Goal: Task Accomplishment & Management: Manage account settings

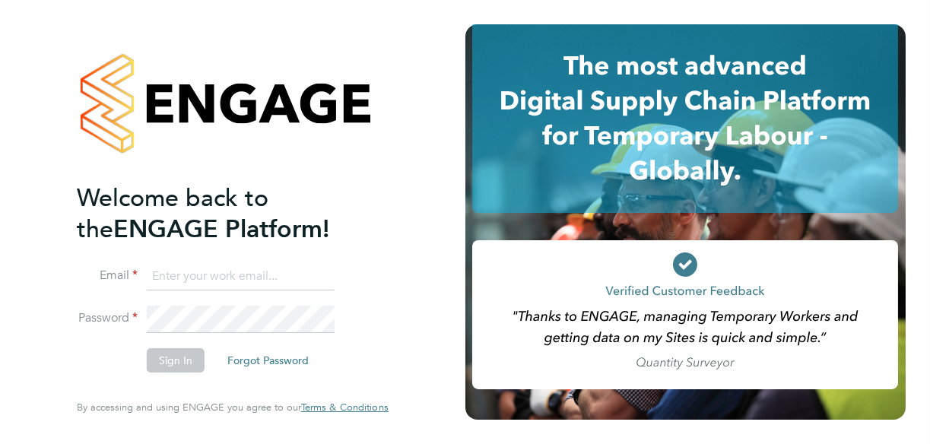
click at [181, 282] on input at bounding box center [241, 276] width 188 height 27
type input "davidwilson6043@gmail.com"
click at [240, 284] on input "davidwilson6043@gmail.com" at bounding box center [241, 276] width 188 height 27
click at [220, 287] on input at bounding box center [241, 276] width 188 height 27
click at [173, 354] on button "Sign In" at bounding box center [176, 360] width 58 height 24
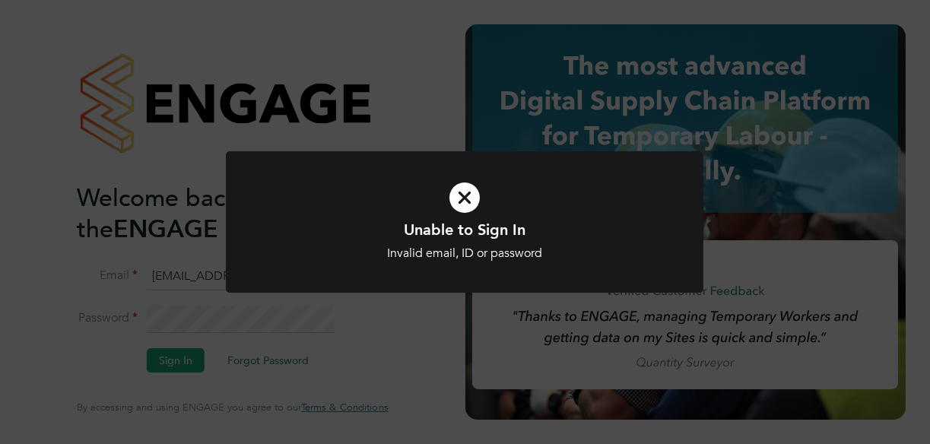
click at [453, 192] on icon at bounding box center [464, 197] width 395 height 59
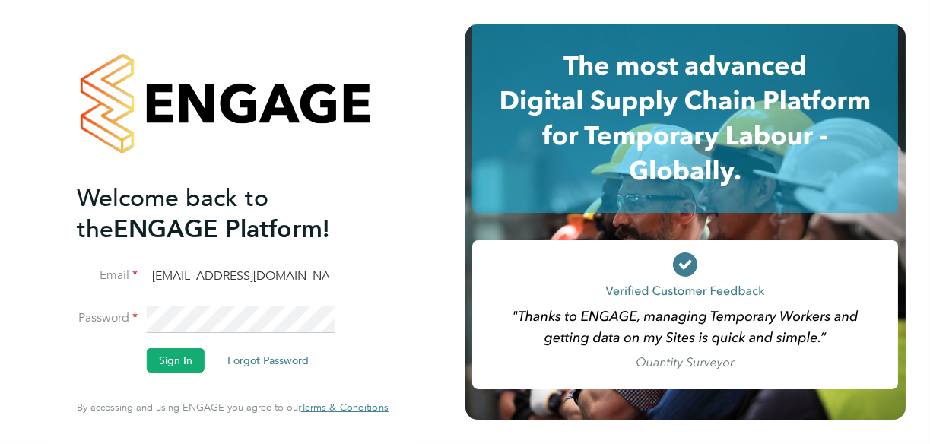
click at [317, 278] on input "davidwilson6043@gmail.com" at bounding box center [241, 276] width 188 height 27
type input "d"
click at [246, 289] on input at bounding box center [241, 276] width 188 height 27
type input "davidwilson6043@yahoo.com"
click at [178, 362] on button "Sign In" at bounding box center [176, 360] width 58 height 24
